Goal: Task Accomplishment & Management: Manage account settings

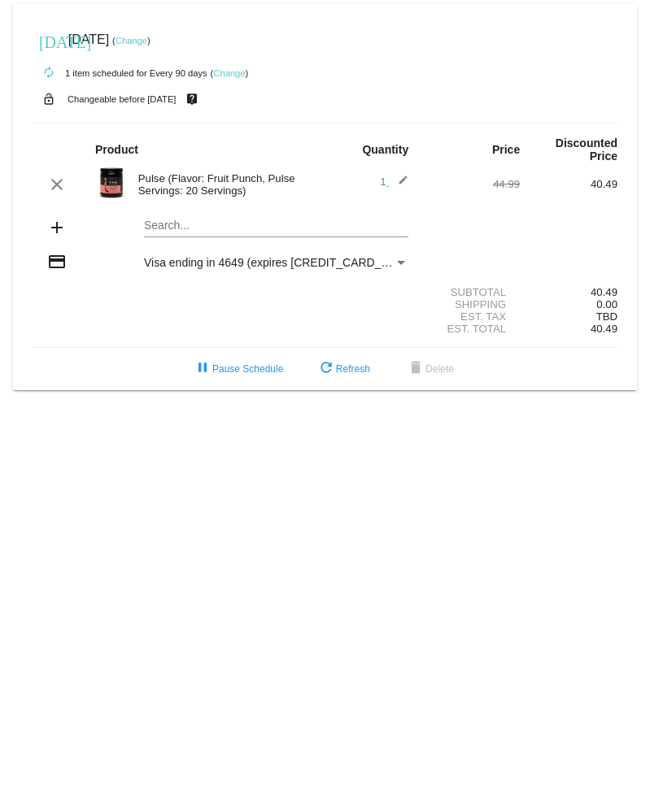
click at [147, 43] on link "Change" at bounding box center [131, 41] width 32 height 10
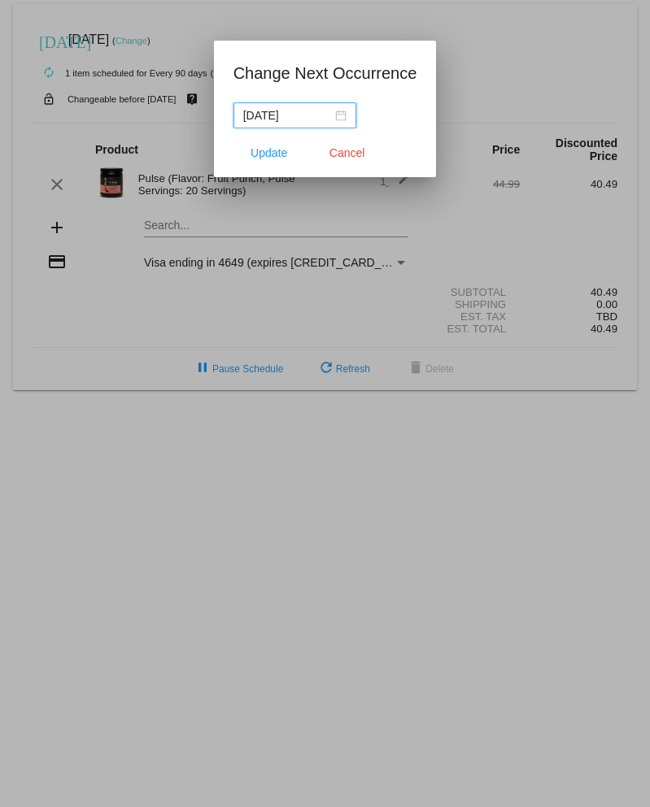
click at [333, 115] on div "[DATE]" at bounding box center [294, 116] width 103 height 18
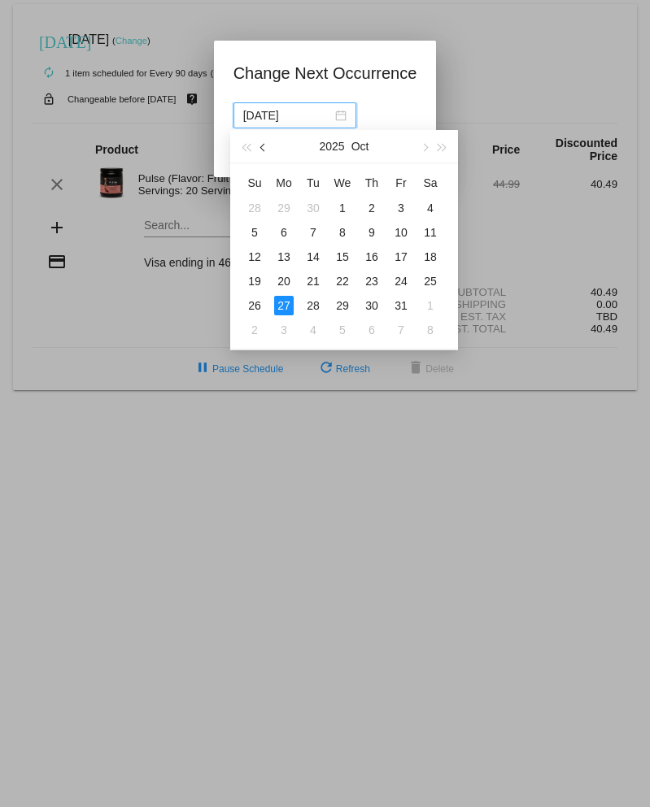
click at [263, 148] on span "button" at bounding box center [264, 148] width 8 height 8
click at [287, 279] on div "22" at bounding box center [284, 282] width 20 height 20
type input "[DATE]"
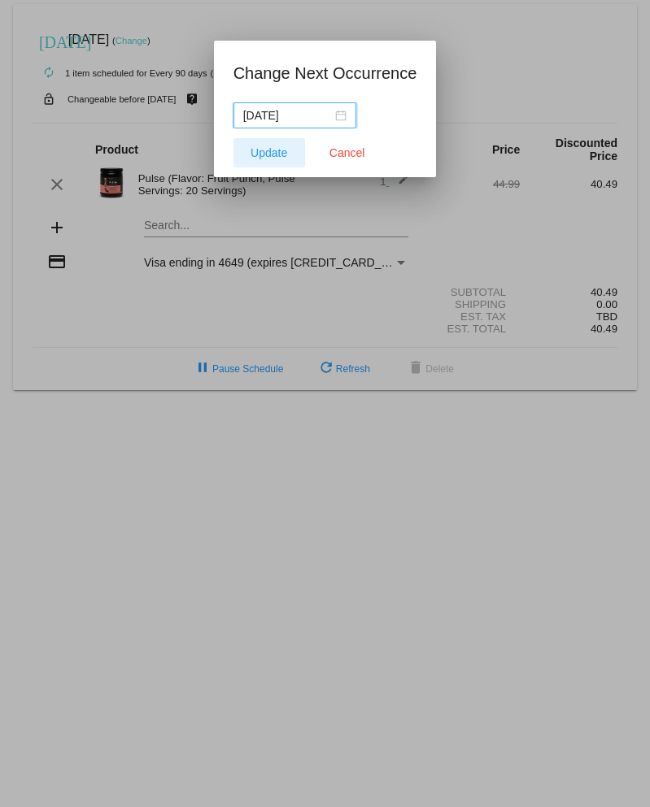
click at [278, 152] on span "Update" at bounding box center [268, 152] width 37 height 13
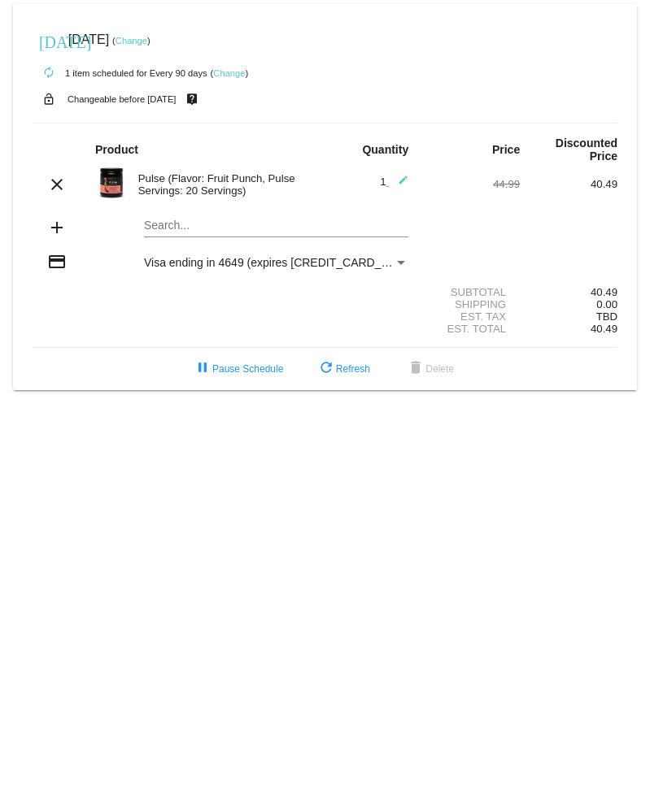
click at [228, 73] on link "Change" at bounding box center [229, 73] width 32 height 10
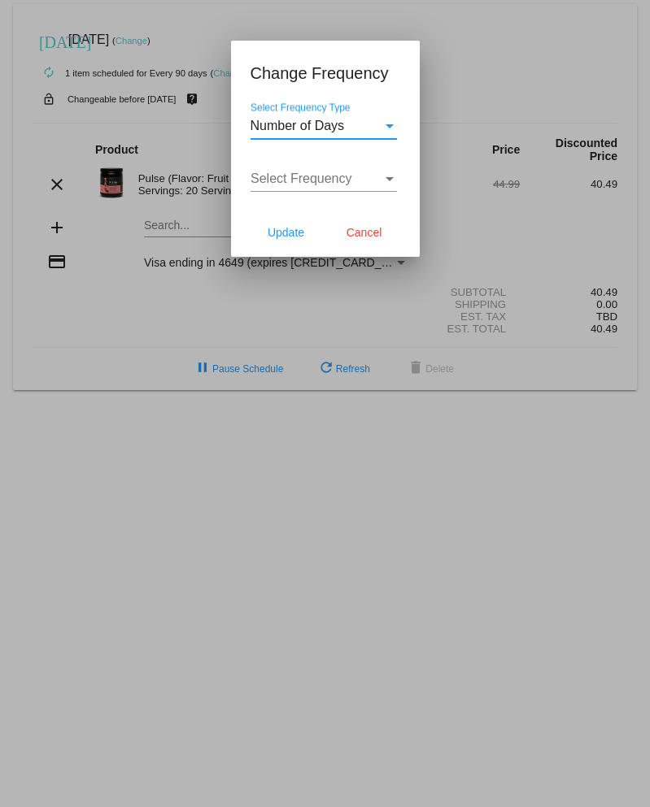
click at [389, 122] on div "Select Frequency Type" at bounding box center [389, 126] width 15 height 15
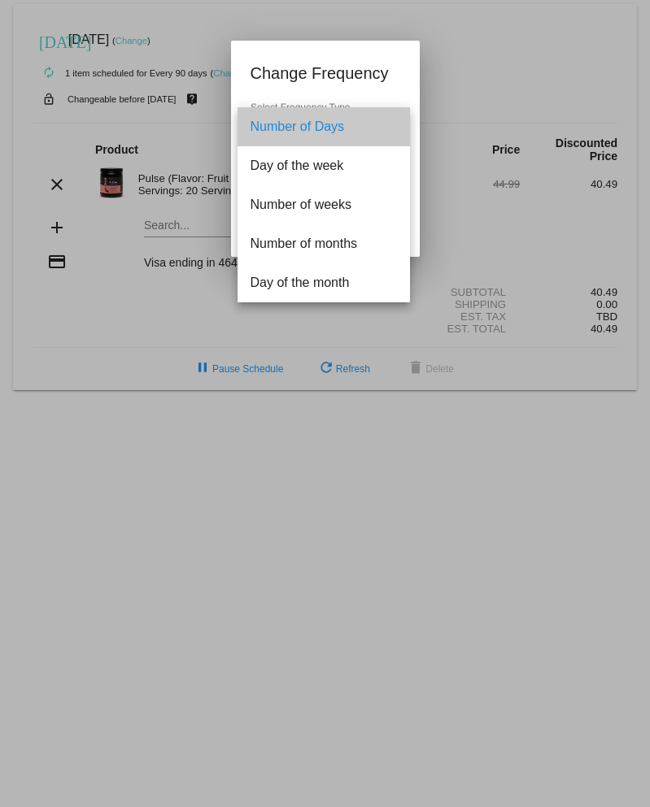
click at [342, 126] on span "Number of Days" at bounding box center [323, 126] width 146 height 39
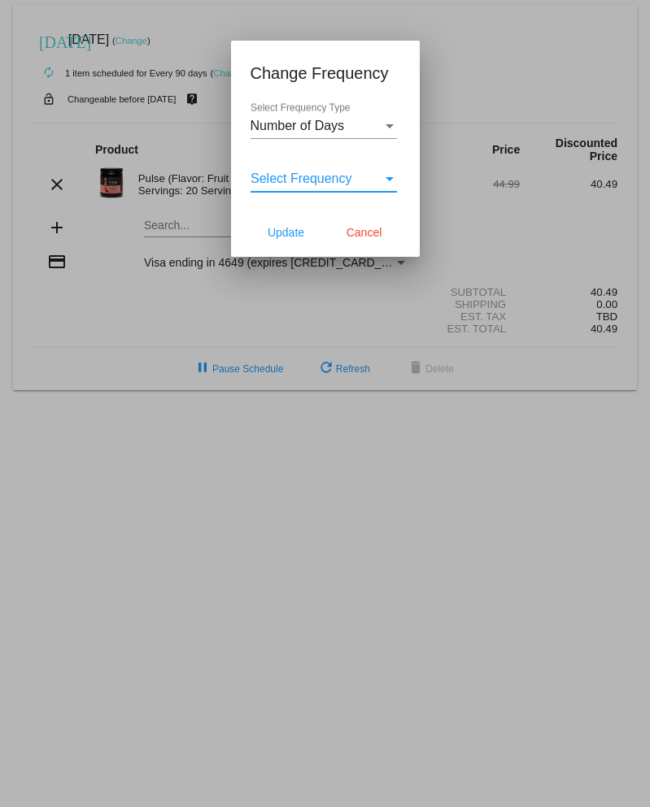
click at [388, 179] on div "Select Frequency" at bounding box center [389, 179] width 8 height 4
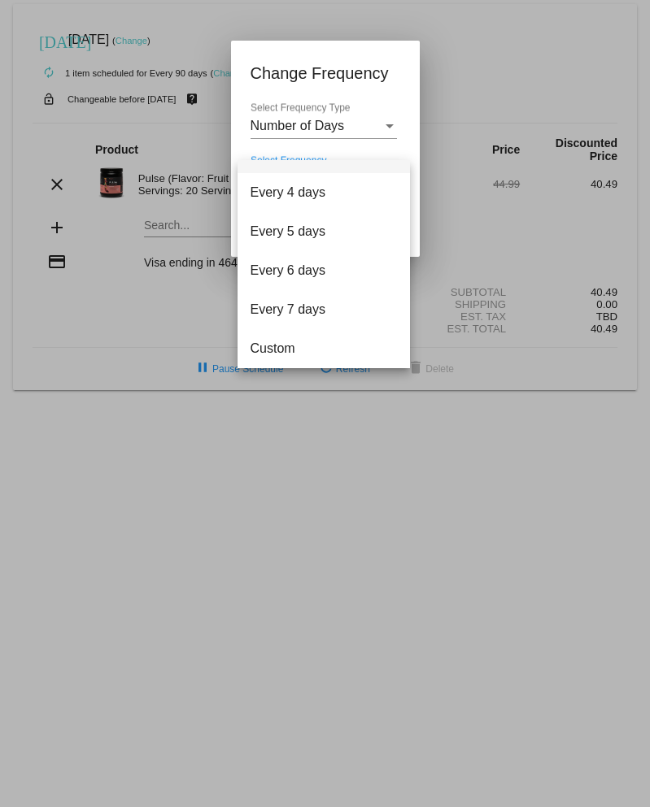
scroll to position [65, 0]
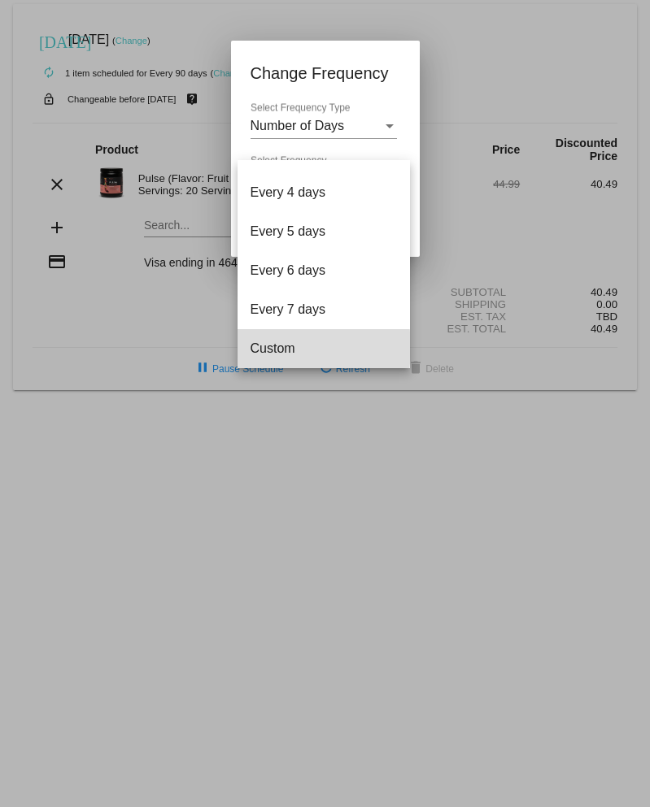
click at [259, 348] on span "Custom" at bounding box center [323, 348] width 146 height 39
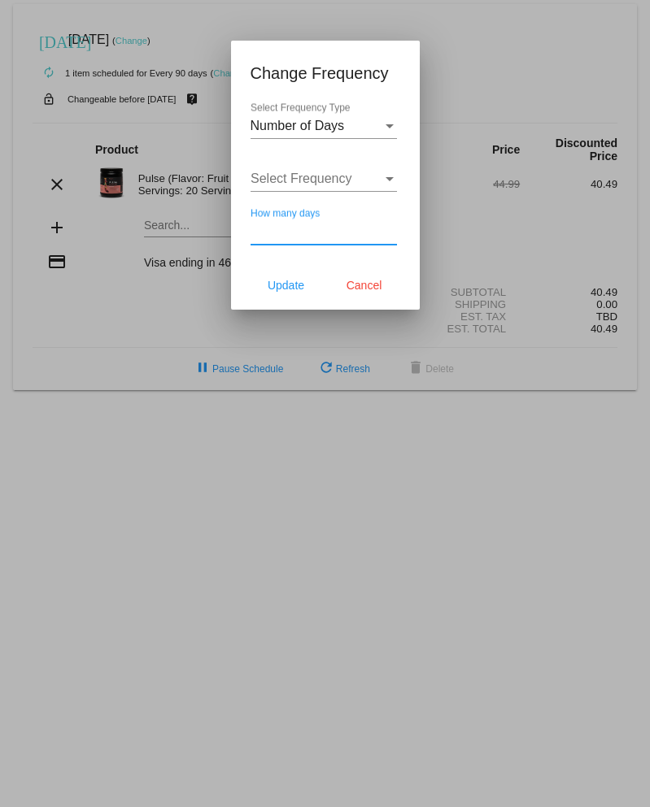
click at [337, 233] on input "How many days" at bounding box center [323, 231] width 146 height 15
type input "60"
click at [288, 287] on span "Update" at bounding box center [285, 285] width 37 height 13
